Goal: Information Seeking & Learning: Learn about a topic

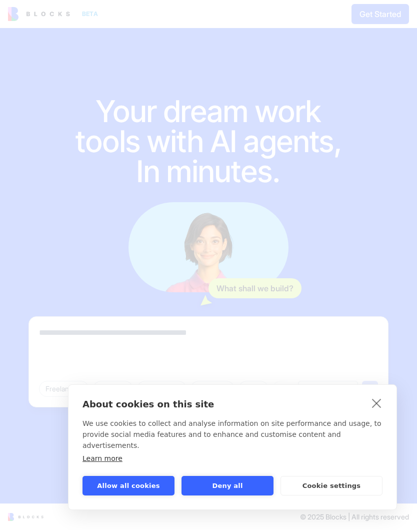
click at [142, 487] on button "Allow all cookies" at bounding box center [129, 486] width 92 height 20
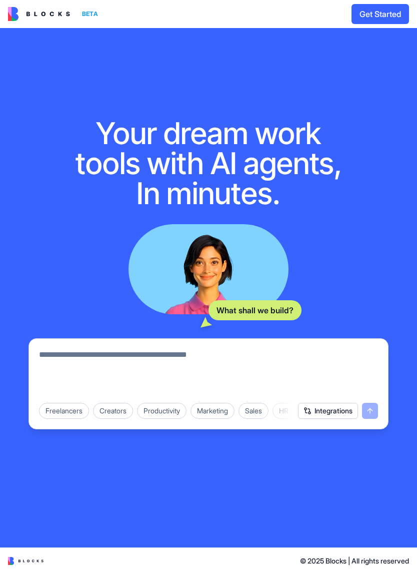
click at [65, 408] on div "Freelancers" at bounding box center [64, 411] width 50 height 16
click at [45, 406] on div "Freelancers" at bounding box center [69, 411] width 60 height 16
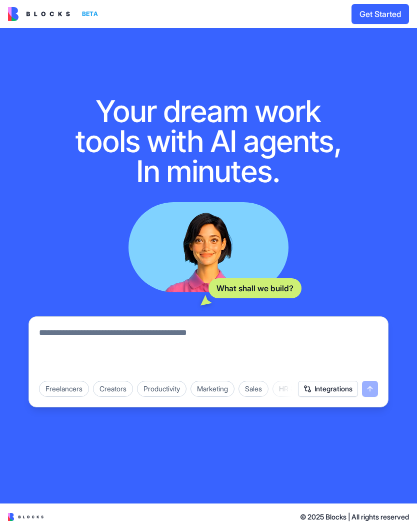
click at [381, 10] on button "Get Started" at bounding box center [381, 14] width 58 height 20
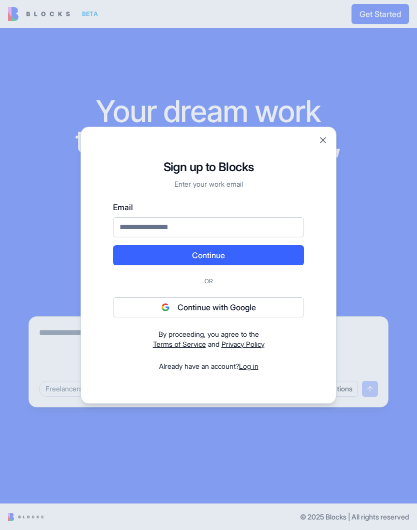
click at [320, 141] on button "Close" at bounding box center [323, 140] width 10 height 10
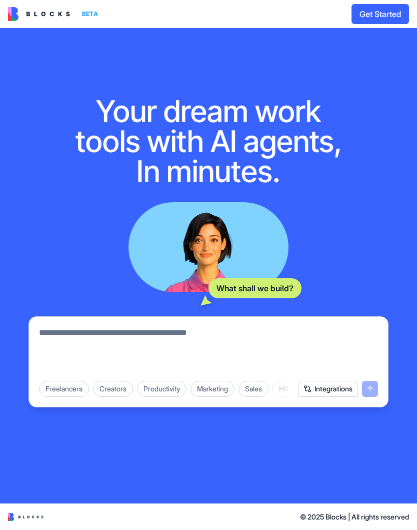
click at [35, 17] on img at bounding box center [39, 14] width 62 height 14
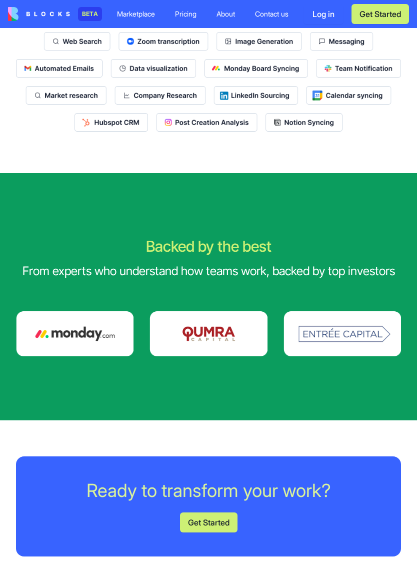
scroll to position [1687, 0]
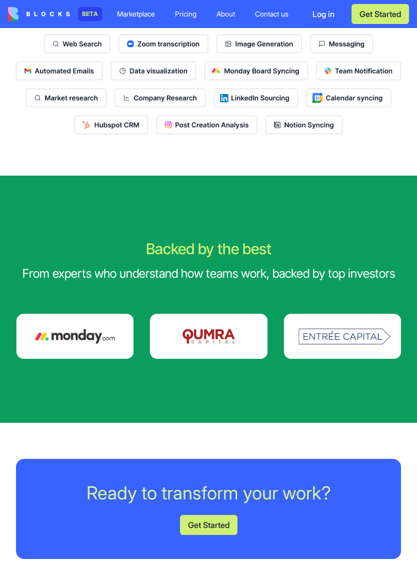
click at [186, 17] on div "Pricing" at bounding box center [186, 14] width 22 height 10
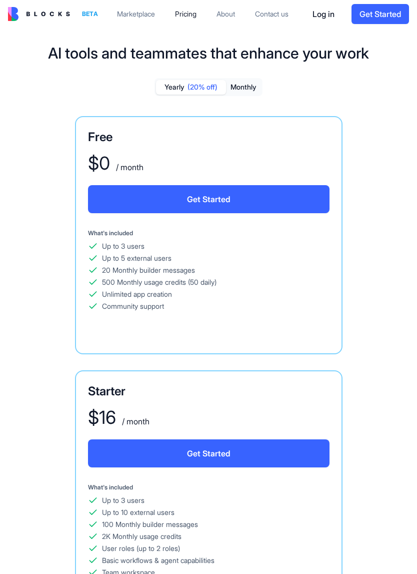
scroll to position [-1, 0]
click at [133, 16] on div "Marketplace" at bounding box center [136, 14] width 38 height 10
